Goal: Task Accomplishment & Management: Use online tool/utility

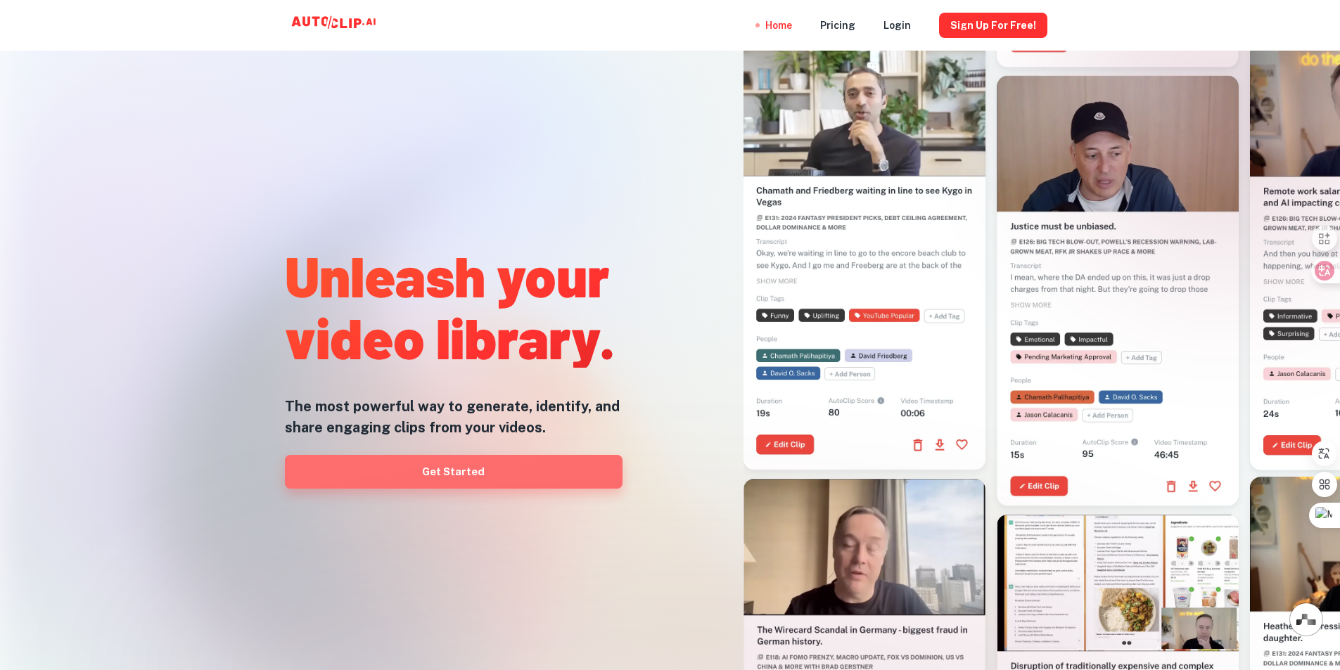
click at [434, 475] on link "Get Started" at bounding box center [454, 472] width 338 height 34
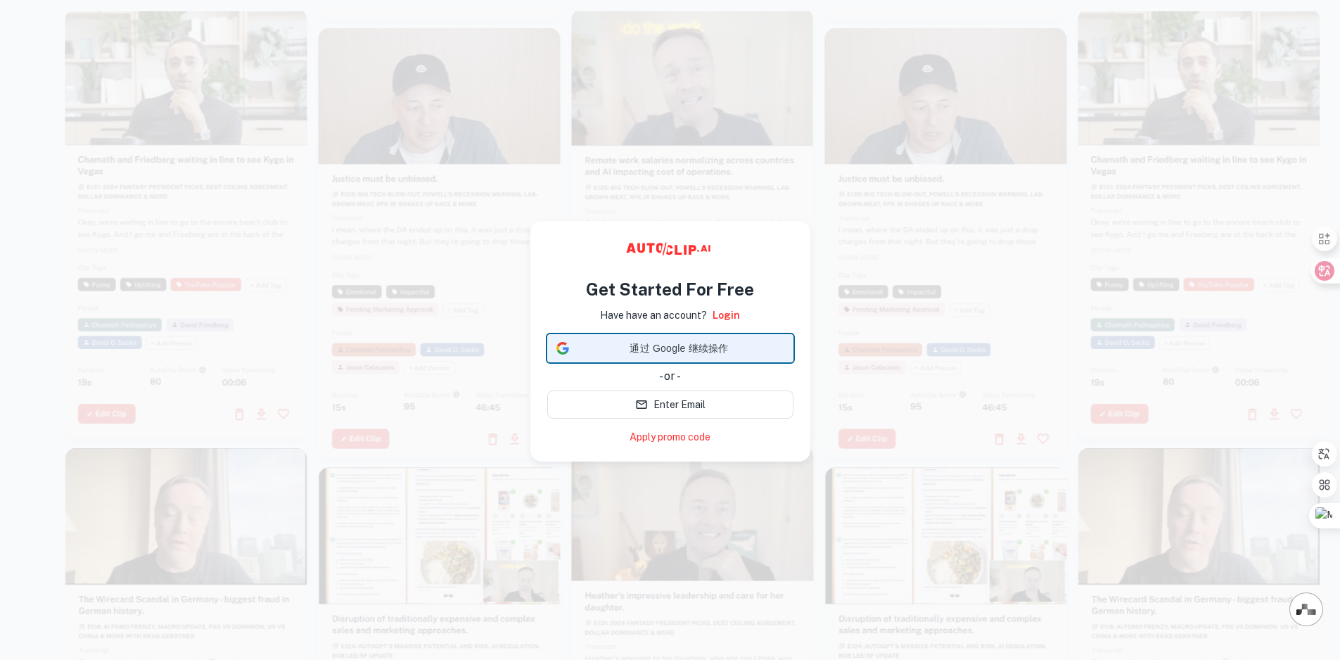
click at [659, 351] on span "通过 Google 继续操作" at bounding box center [680, 348] width 210 height 15
